Goal: Task Accomplishment & Management: Use online tool/utility

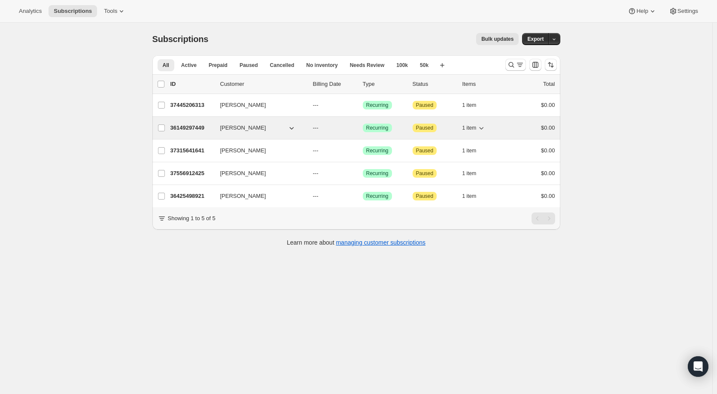
click at [207, 132] on div "36149297449 [PERSON_NAME] --- Success Recurring Attention Paused 1 item $0.00" at bounding box center [362, 128] width 385 height 12
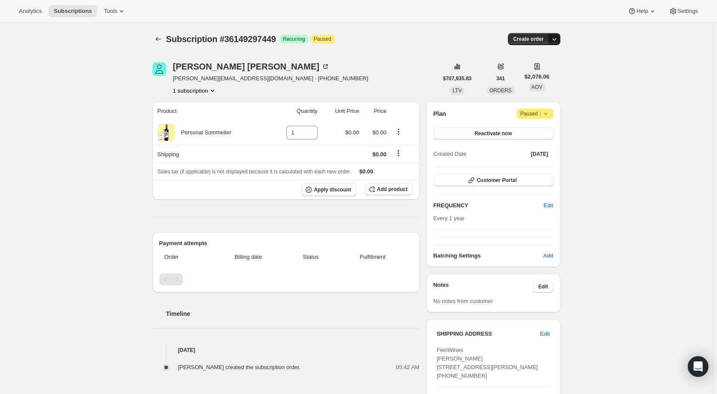
click at [556, 40] on icon "button" at bounding box center [554, 39] width 9 height 9
click at [532, 73] on span "Create custom one-time order" at bounding box center [520, 71] width 74 height 6
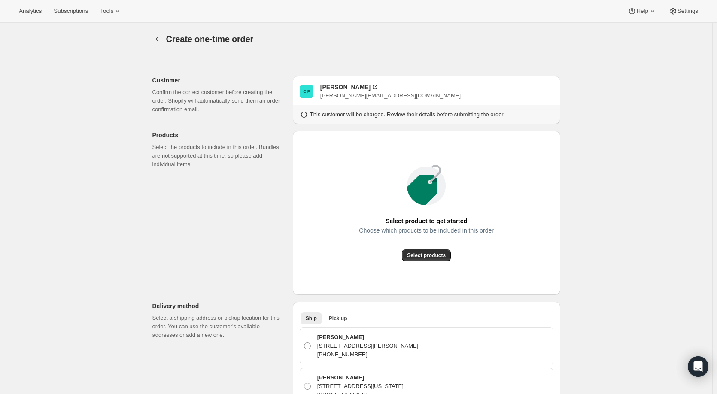
radio input "true"
click at [443, 256] on span "Select products" at bounding box center [426, 255] width 39 height 7
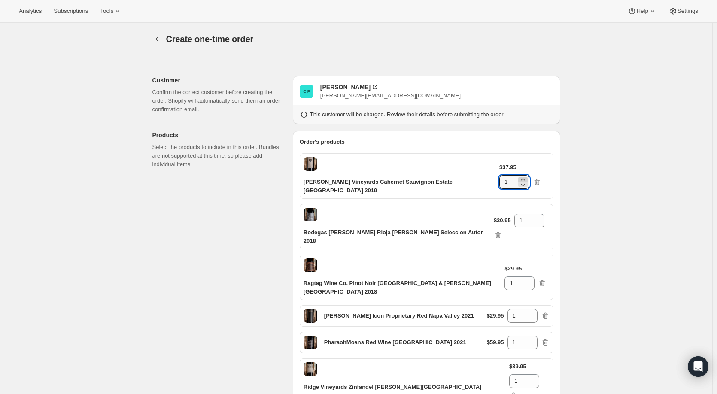
click at [527, 175] on icon at bounding box center [523, 179] width 9 height 9
type input "2"
click at [534, 214] on icon at bounding box center [538, 218] width 9 height 9
type input "2"
click at [530, 279] on icon at bounding box center [528, 280] width 4 height 2
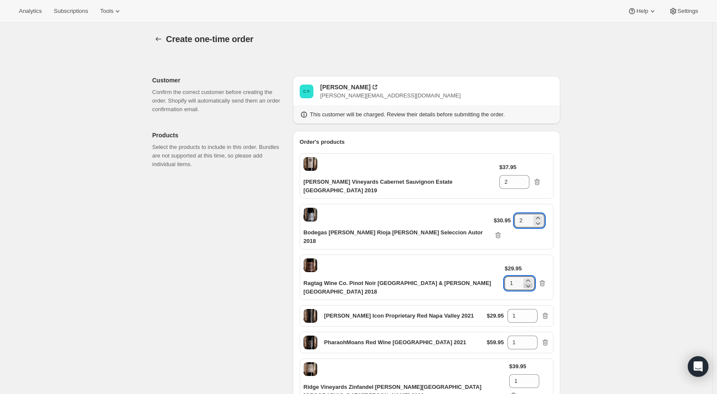
type input "2"
click at [535, 309] on icon at bounding box center [531, 313] width 9 height 9
type input "2"
click at [535, 336] on icon at bounding box center [531, 340] width 9 height 9
type input "2"
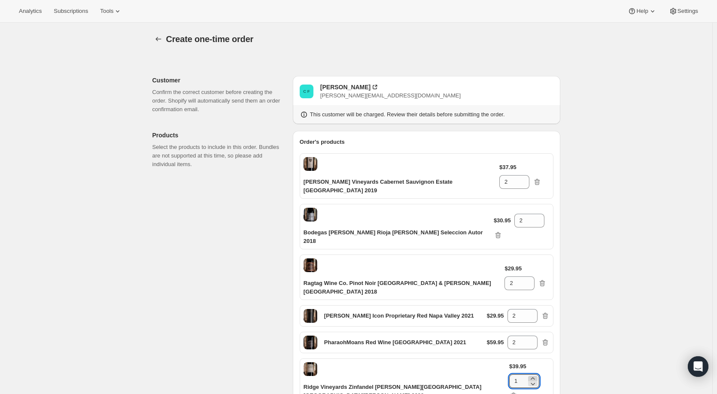
click at [535, 374] on icon at bounding box center [532, 378] width 9 height 9
type input "2"
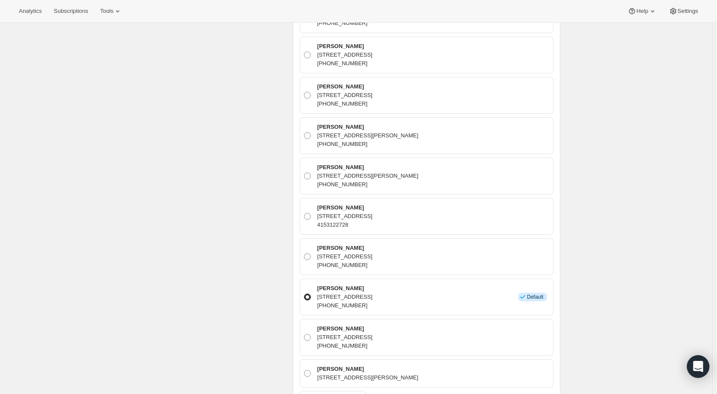
scroll to position [9258, 0]
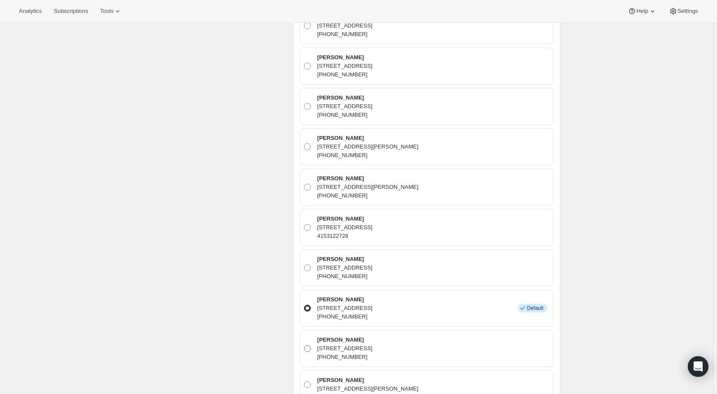
click at [309, 345] on span at bounding box center [307, 348] width 7 height 7
click at [304, 345] on input "[PERSON_NAME] [STREET_ADDRESS] [PHONE_NUMBER]" at bounding box center [304, 345] width 0 height 0
radio input "true"
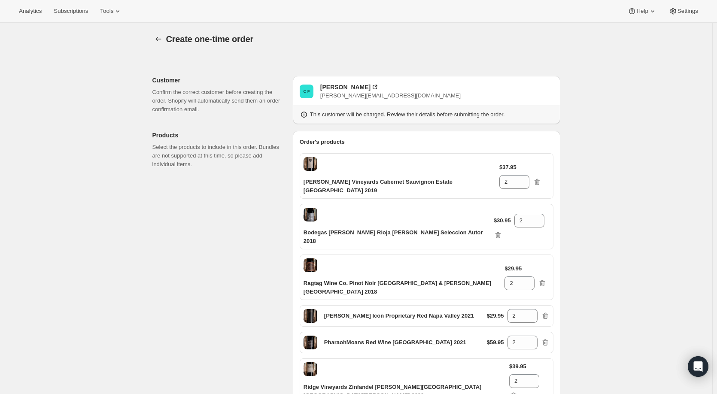
scroll to position [40, 0]
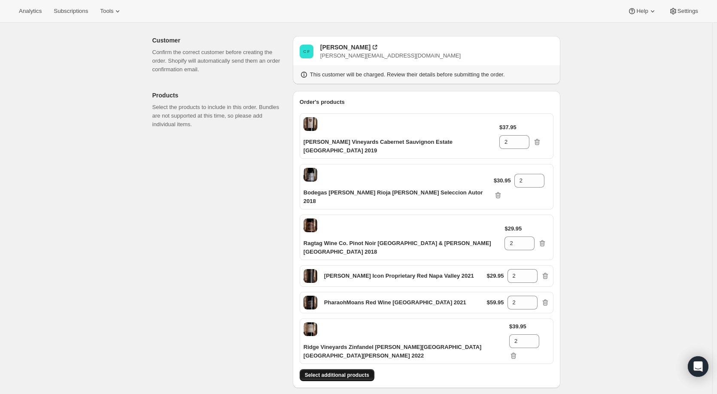
click at [361, 372] on span "Select additional products" at bounding box center [337, 375] width 64 height 7
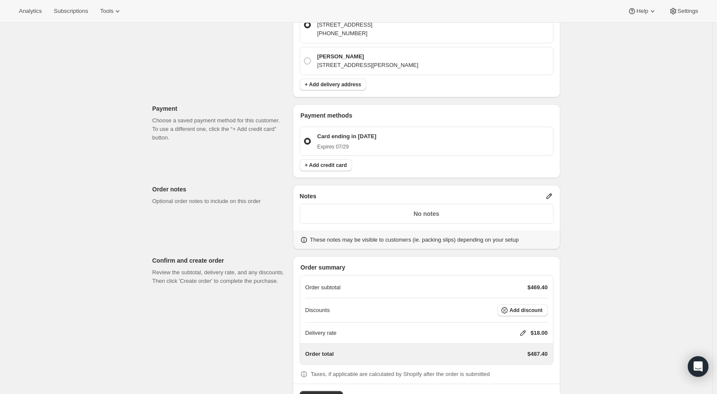
scroll to position [9645, 0]
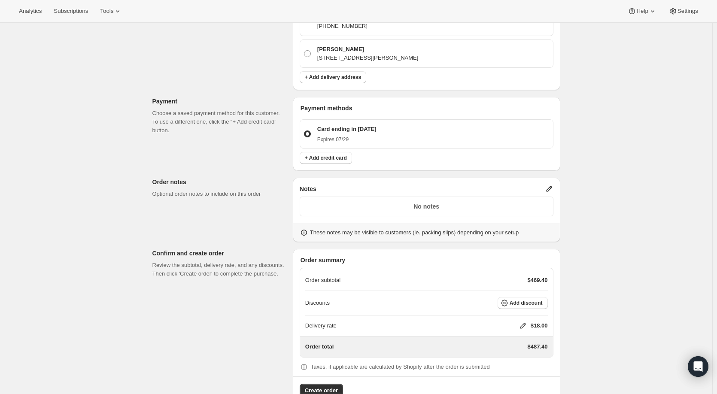
click at [551, 185] on icon at bounding box center [549, 189] width 9 height 9
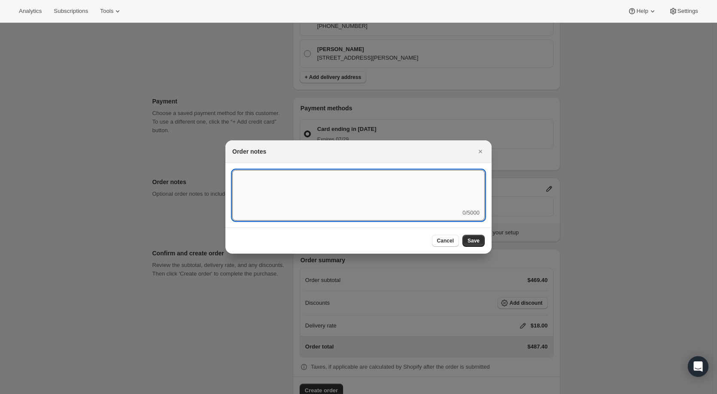
click at [363, 193] on textarea ":r4b:" at bounding box center [358, 189] width 252 height 39
type textarea "Needs to include paperwork"
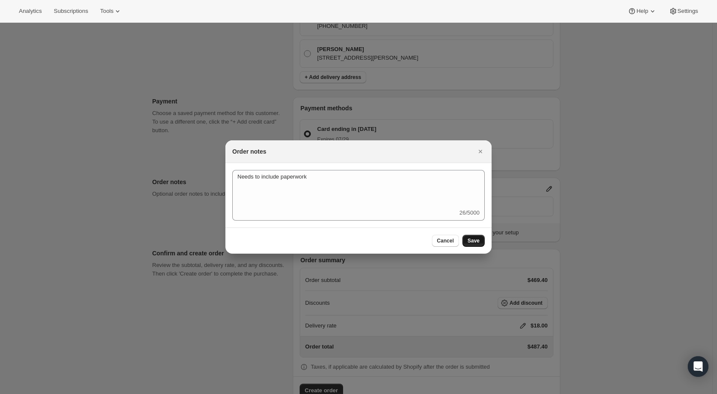
click at [473, 238] on span "Save" at bounding box center [473, 240] width 12 height 7
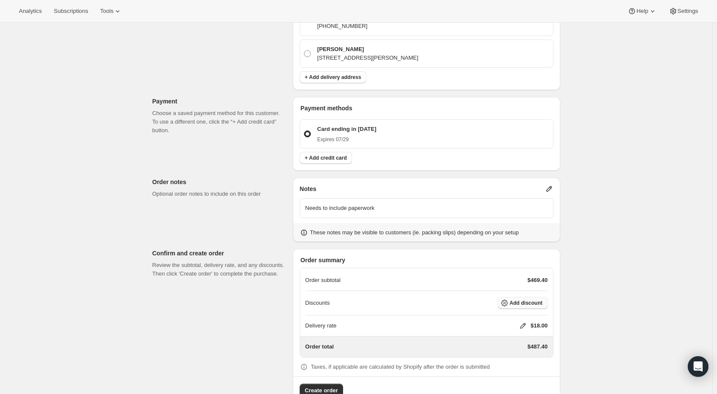
click at [516, 300] on span "Add discount" at bounding box center [526, 303] width 33 height 7
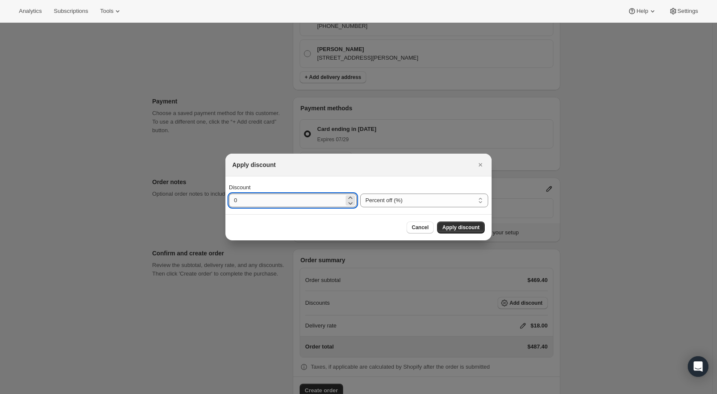
click at [308, 198] on input "0" at bounding box center [286, 201] width 115 height 14
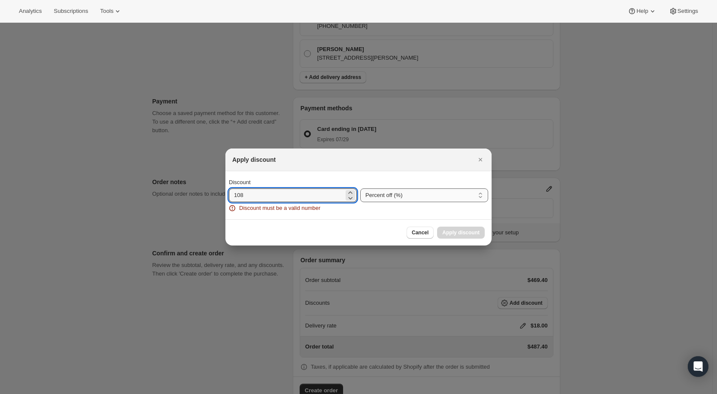
type input "108"
click at [414, 190] on select "Percent off (%) Amount off ($)" at bounding box center [424, 195] width 128 height 14
select select "fixedAmount"
click at [360, 188] on select "Percent off (%) Amount off ($)" at bounding box center [424, 195] width 128 height 14
click at [372, 216] on div "Discount 108 Discount must be a valid number Percent off (%) Amount off ($) Amo…" at bounding box center [358, 195] width 266 height 48
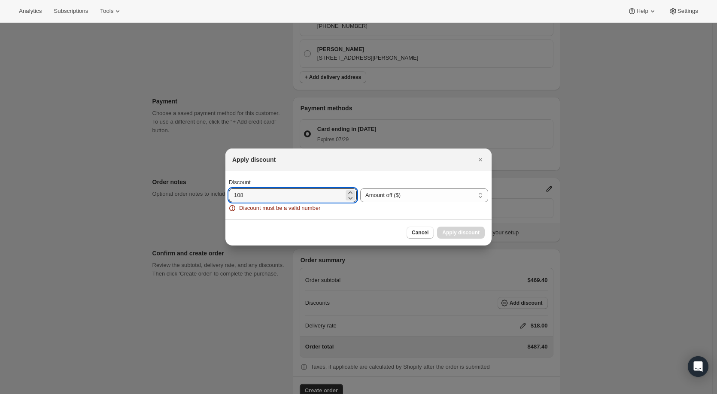
drag, startPoint x: 323, startPoint y: 192, endPoint x: 173, endPoint y: 192, distance: 149.8
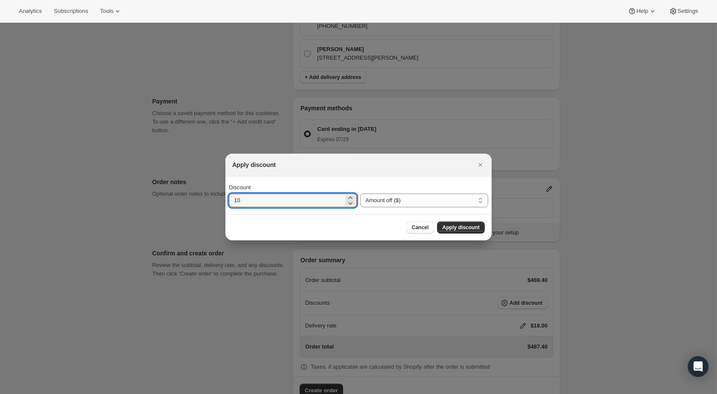
type input "108"
click at [468, 226] on span "Apply discount" at bounding box center [460, 227] width 37 height 7
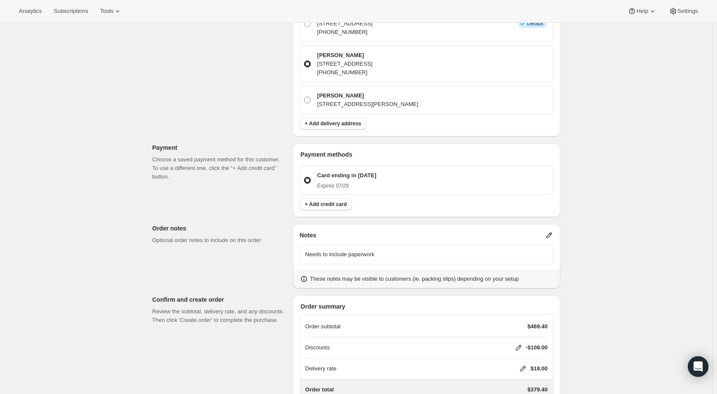
scroll to position [9642, 0]
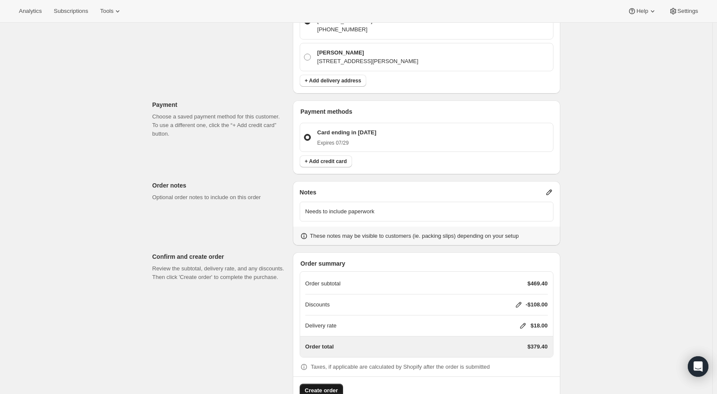
click at [332, 386] on span "Create order" at bounding box center [321, 390] width 33 height 9
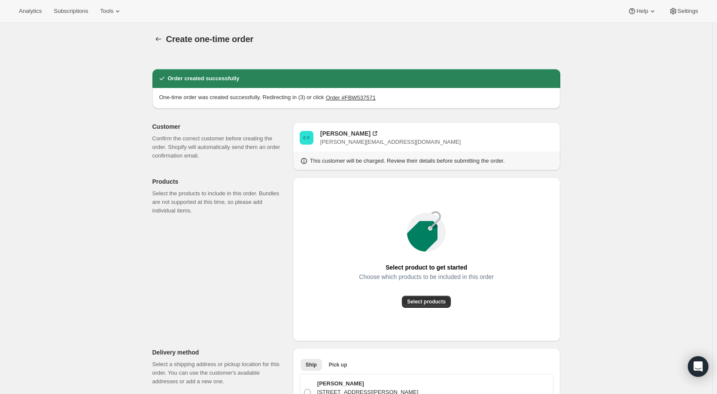
radio input "true"
